Goal: Navigation & Orientation: Find specific page/section

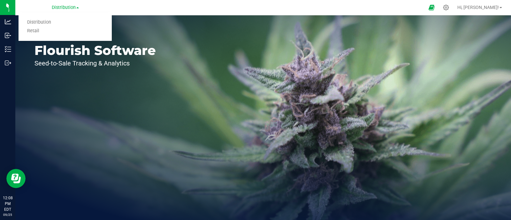
click at [37, 32] on link "Retail" at bounding box center [65, 31] width 93 height 9
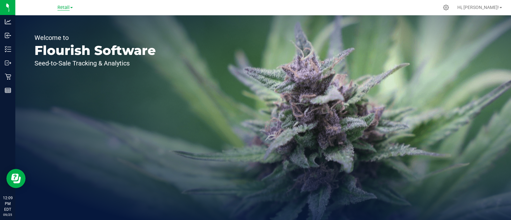
click at [58, 9] on span "Retail" at bounding box center [64, 8] width 12 height 6
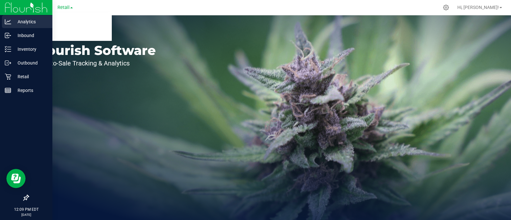
click at [2, 24] on link "Analytics" at bounding box center [26, 22] width 52 height 14
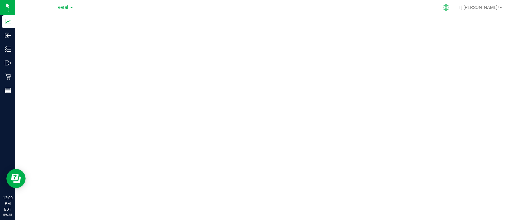
click at [451, 5] on div at bounding box center [446, 7] width 9 height 7
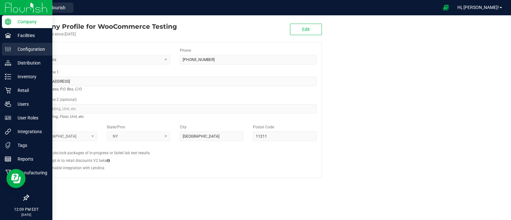
click at [26, 49] on p "Configuration" at bounding box center [30, 49] width 38 height 8
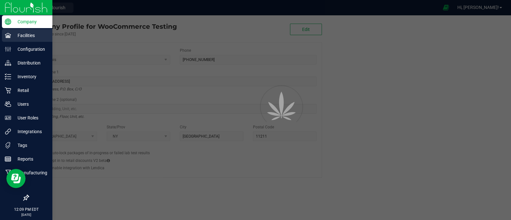
click at [27, 36] on p "Facilities" at bounding box center [30, 36] width 38 height 8
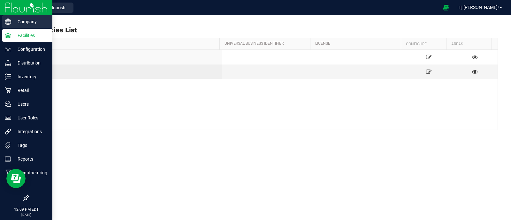
click at [27, 20] on p "Company" at bounding box center [30, 22] width 38 height 8
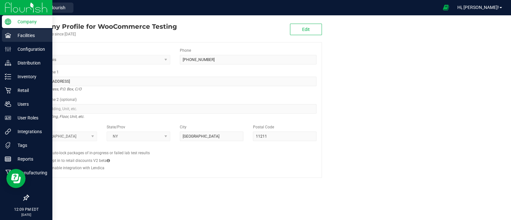
click at [13, 34] on p "Facilities" at bounding box center [30, 36] width 38 height 8
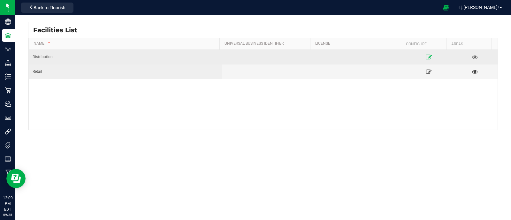
click at [426, 55] on icon at bounding box center [429, 57] width 6 height 4
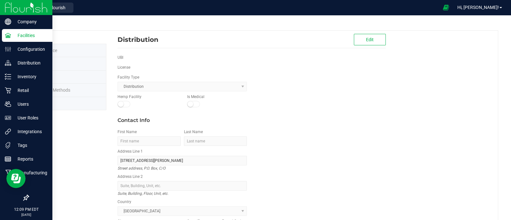
click at [5, 41] on div "Facilities" at bounding box center [27, 35] width 50 height 13
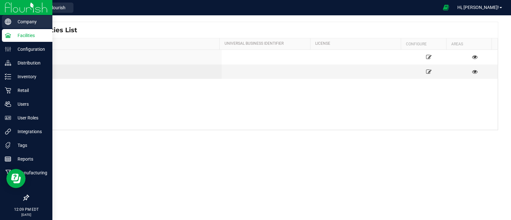
click at [43, 18] on p "Company" at bounding box center [30, 22] width 38 height 8
